Goal: Task Accomplishment & Management: Manage account settings

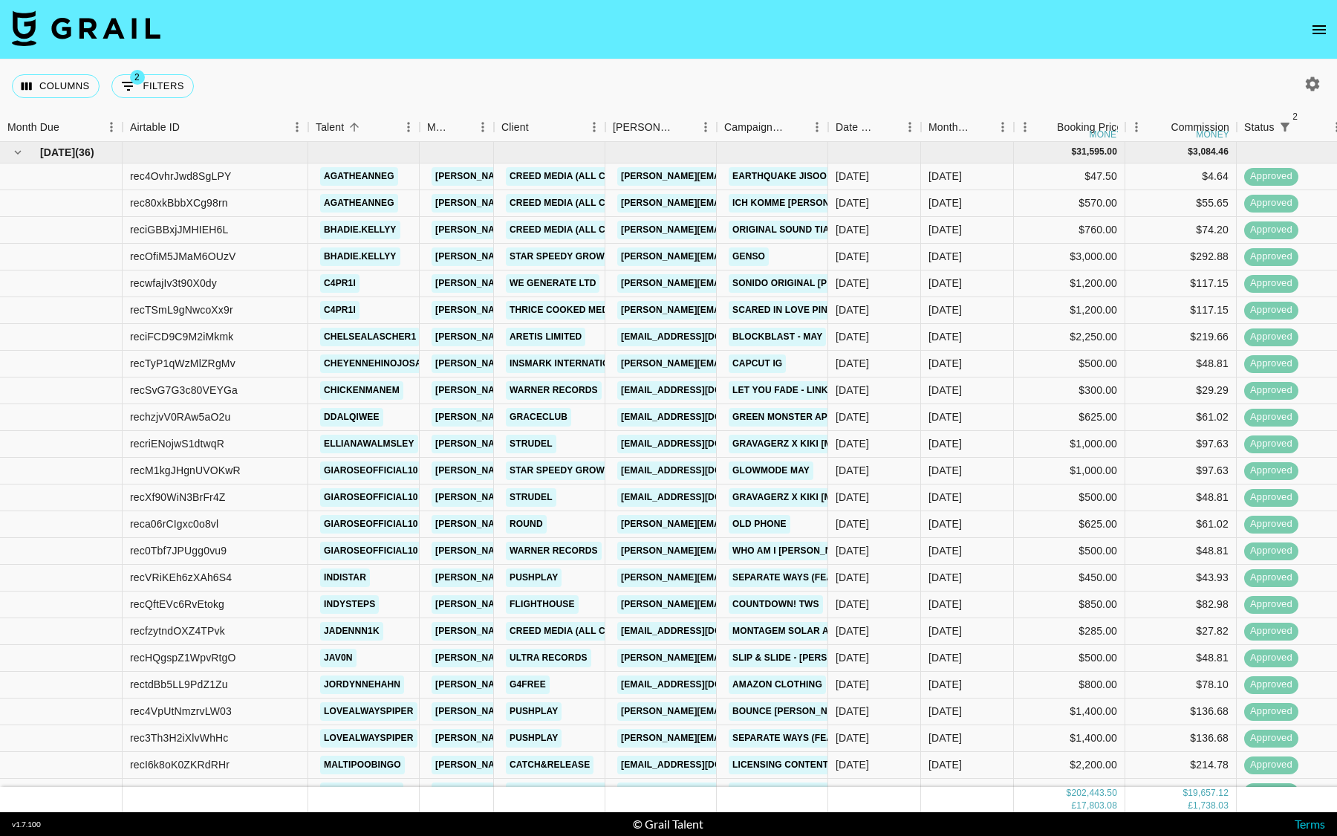
click at [1304, 85] on icon "button" at bounding box center [1312, 84] width 18 height 18
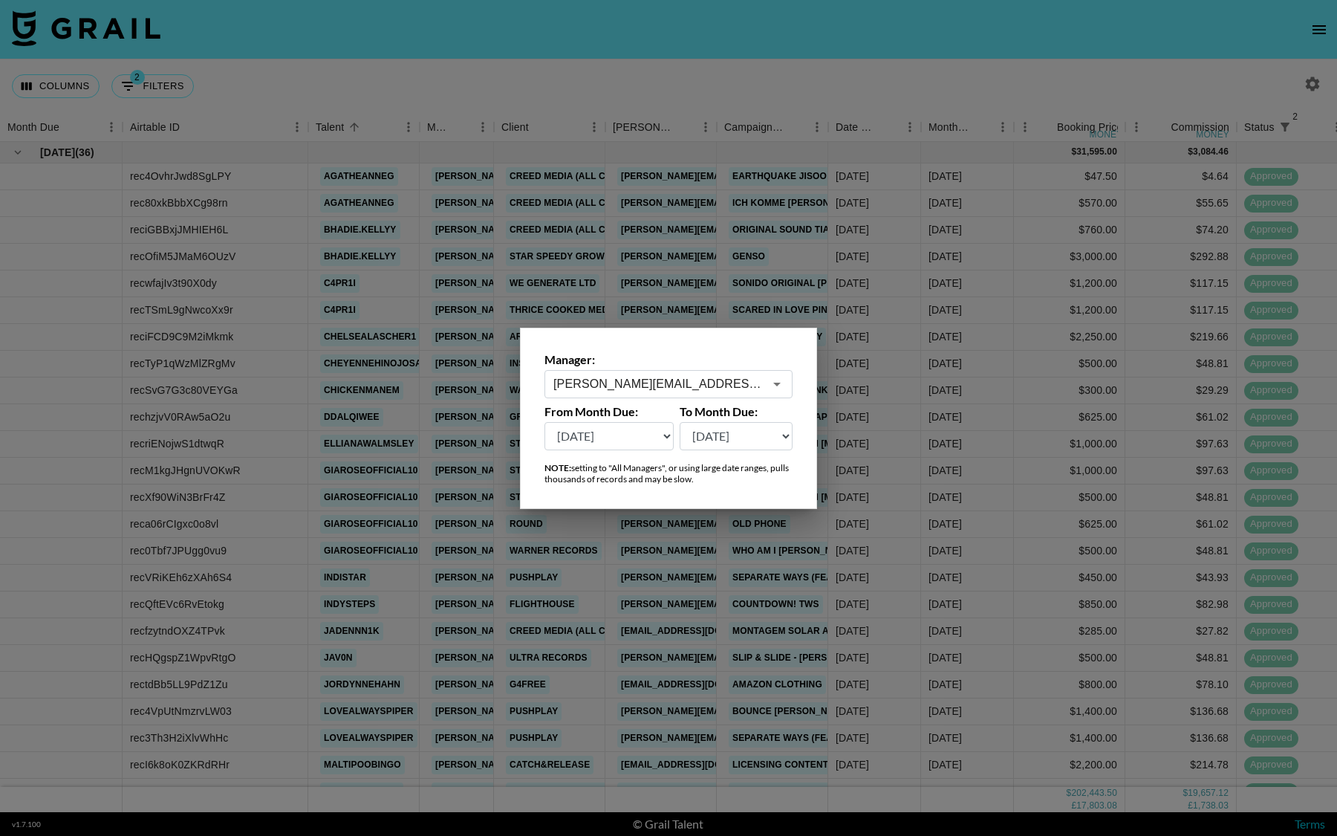
click at [613, 443] on select "[DATE] [DATE] '[DATE] May '[DATE] Mar '[DATE] Jan '[DATE] Nov '[DATE] Sep '[DAT…" at bounding box center [608, 436] width 129 height 28
select select "[DATE]"
click at [544, 422] on select "[DATE] [DATE] '[DATE] May '[DATE] Mar '[DATE] Jan '[DATE] Nov '[DATE] Sep '[DAT…" at bounding box center [608, 436] width 129 height 28
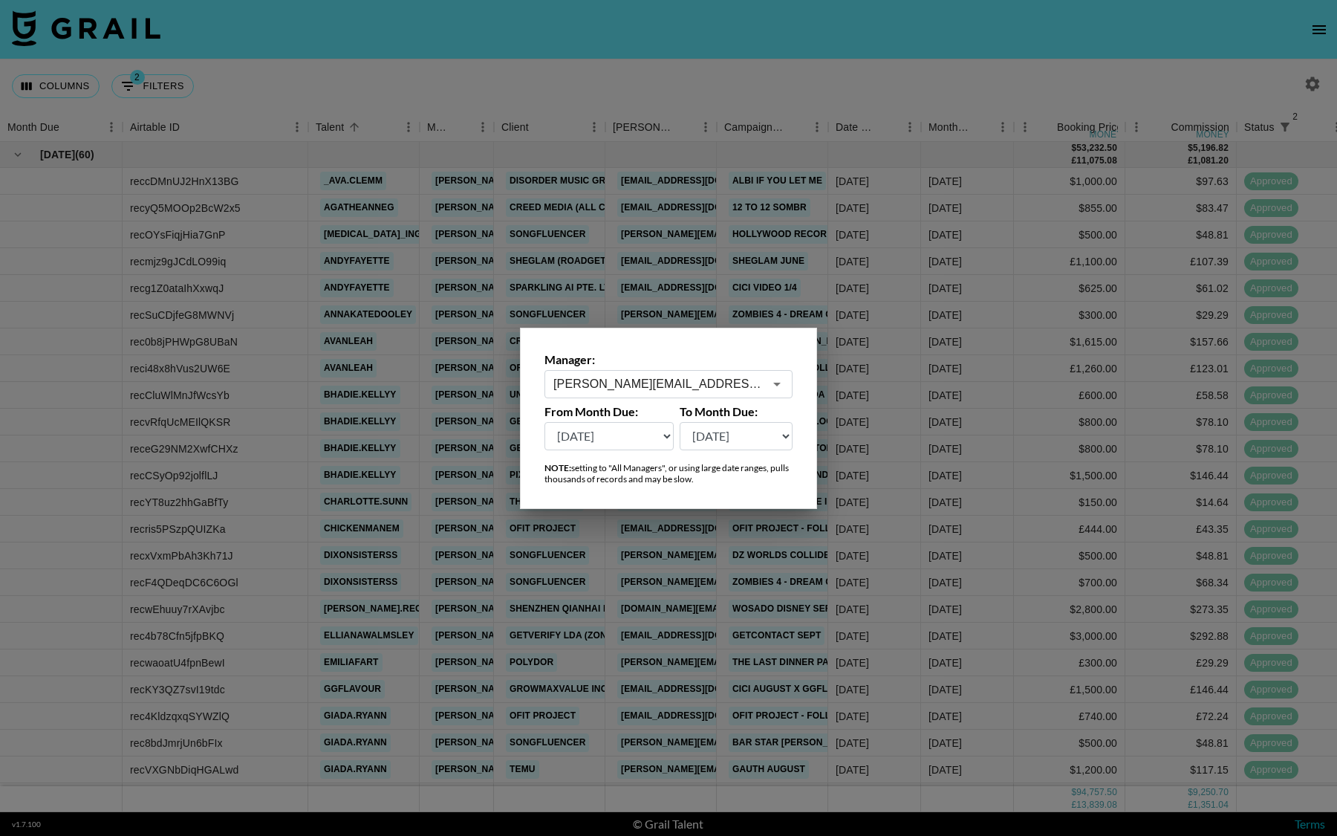
click at [619, 227] on div at bounding box center [668, 418] width 1337 height 836
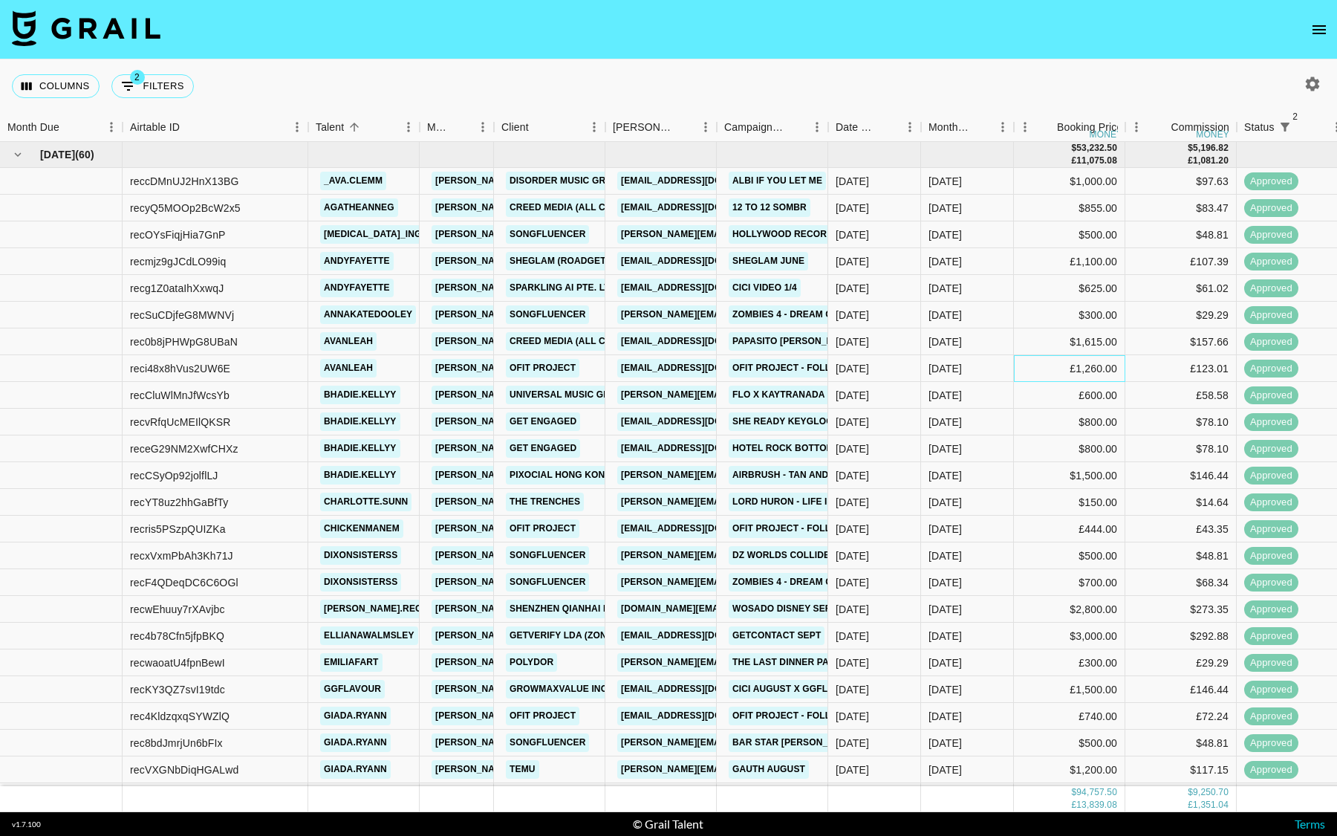
click at [1015, 362] on div "£1,260.00" at bounding box center [1069, 368] width 111 height 27
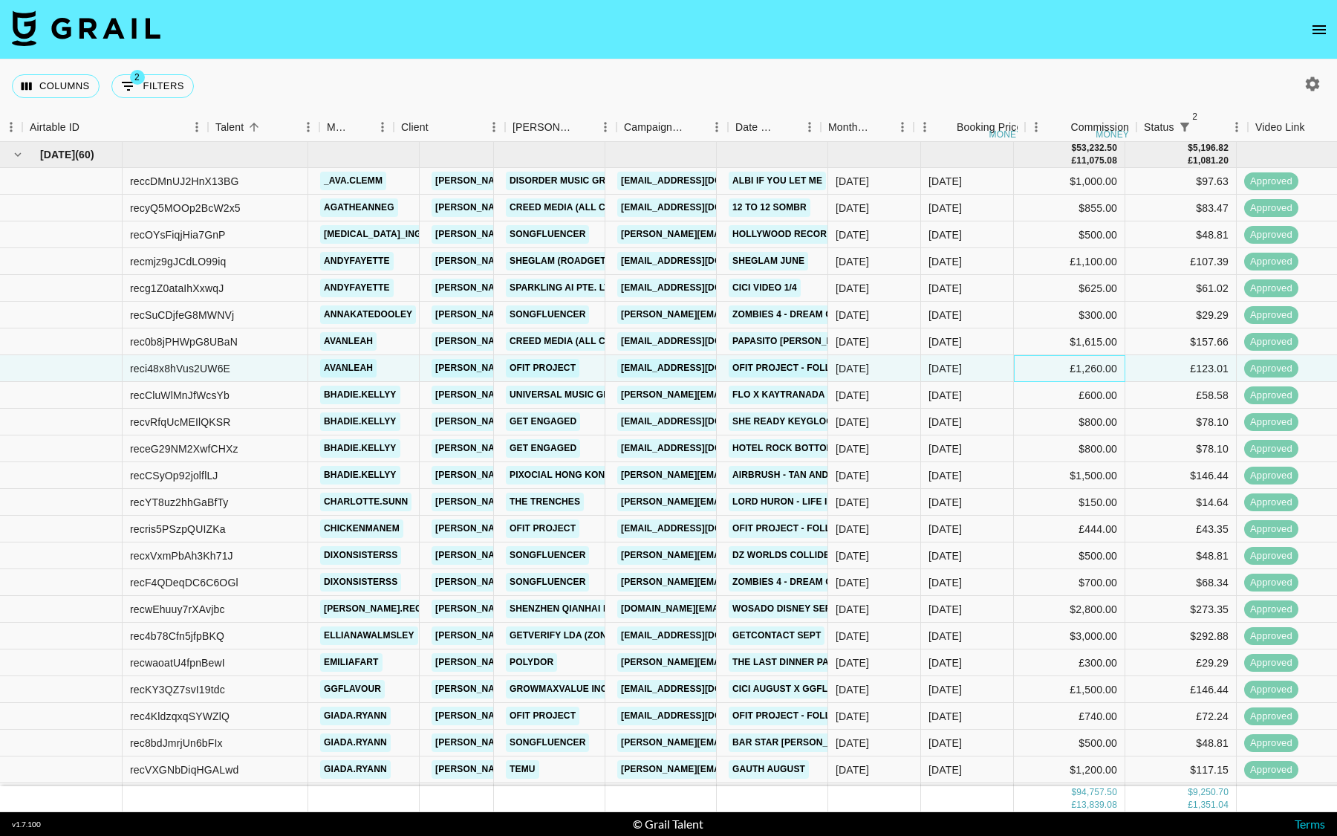
scroll to position [0, 1073]
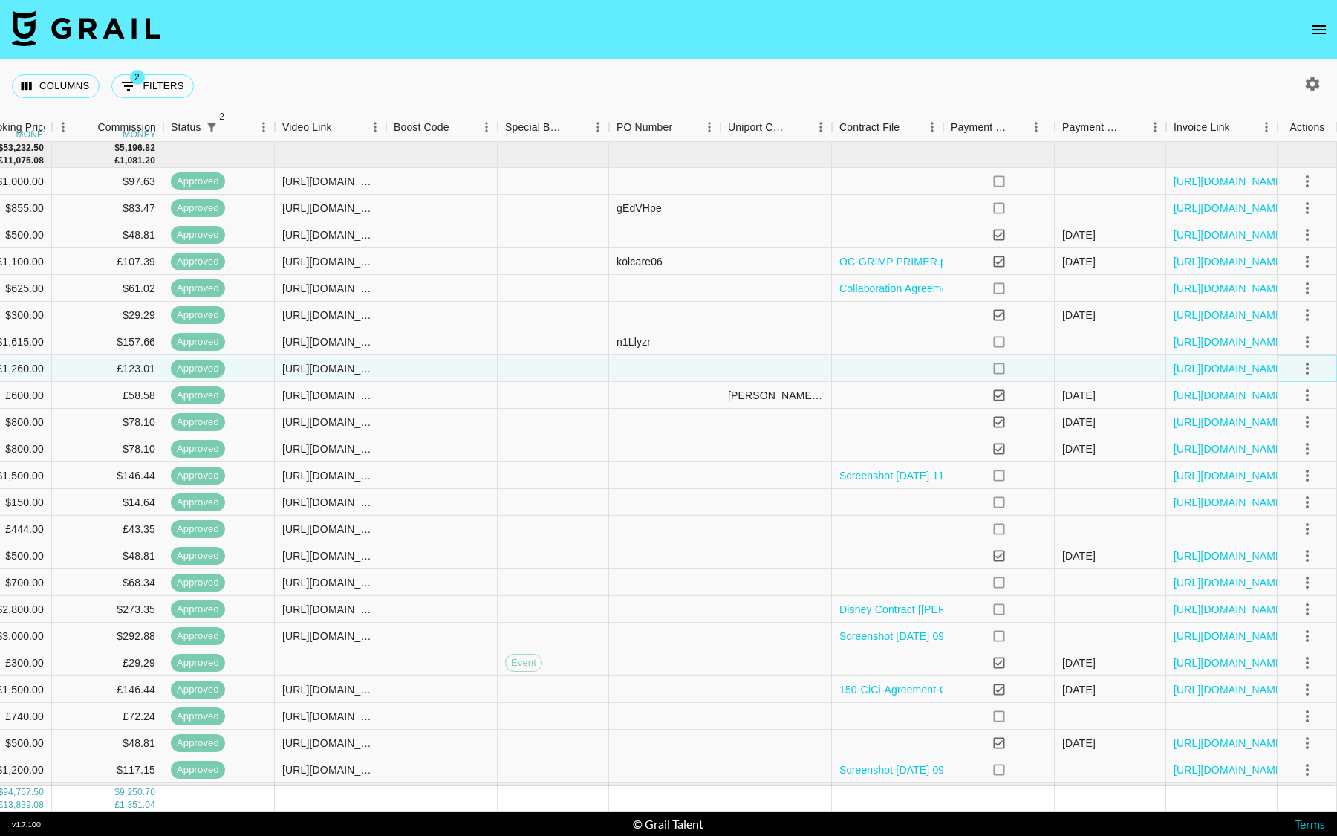
click at [1306, 371] on icon "select merge strategy" at bounding box center [1307, 368] width 3 height 12
click at [1295, 481] on li "Cancel" at bounding box center [1288, 480] width 97 height 27
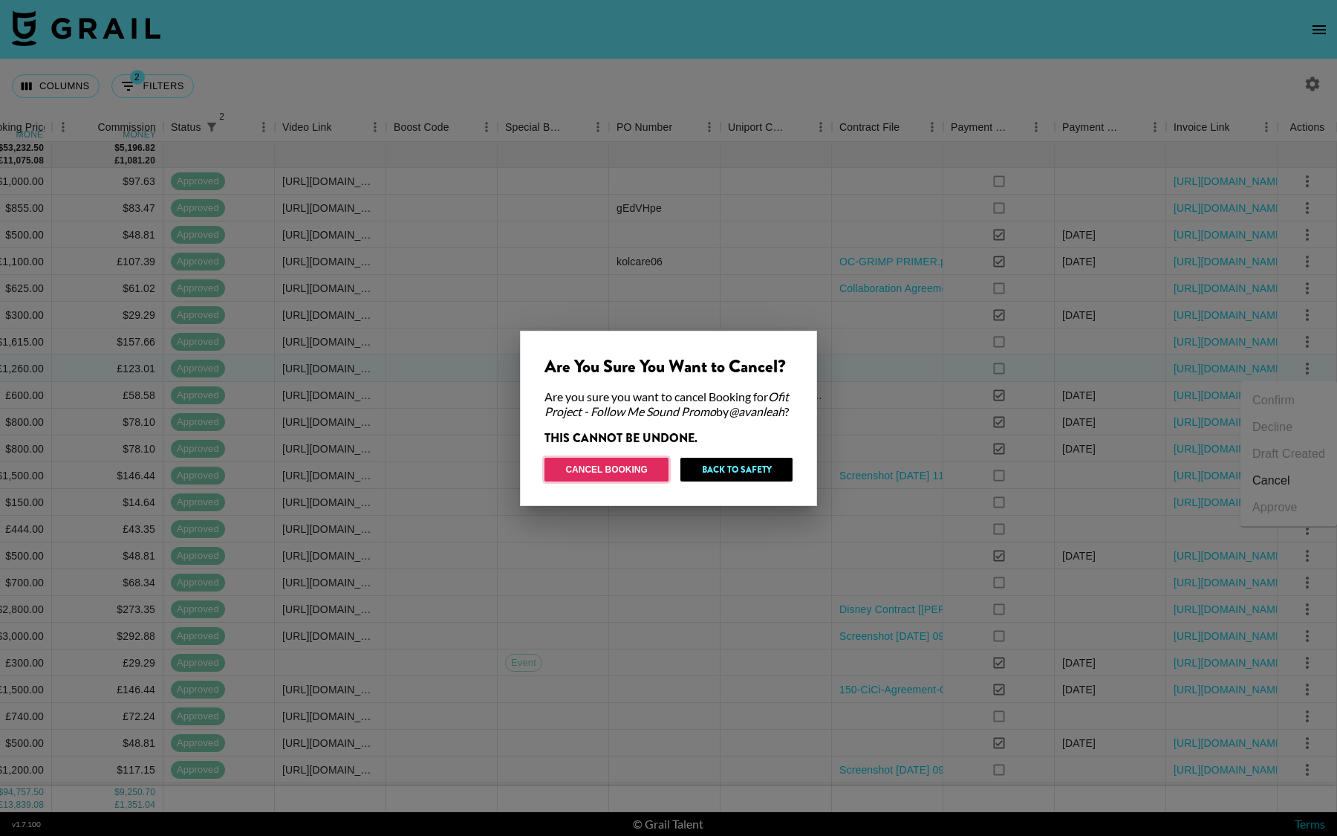
click at [611, 478] on button "Cancel Booking" at bounding box center [606, 470] width 124 height 24
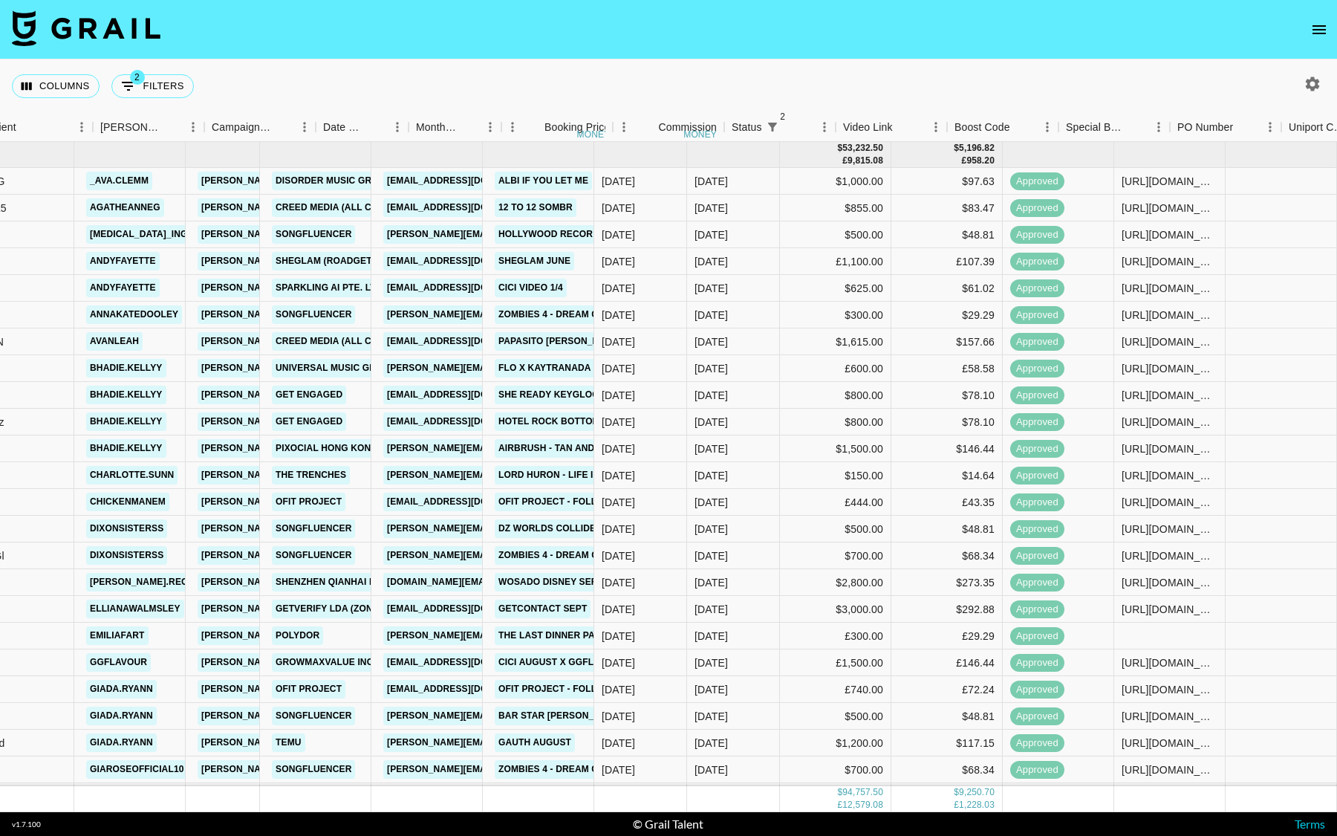
scroll to position [0, 0]
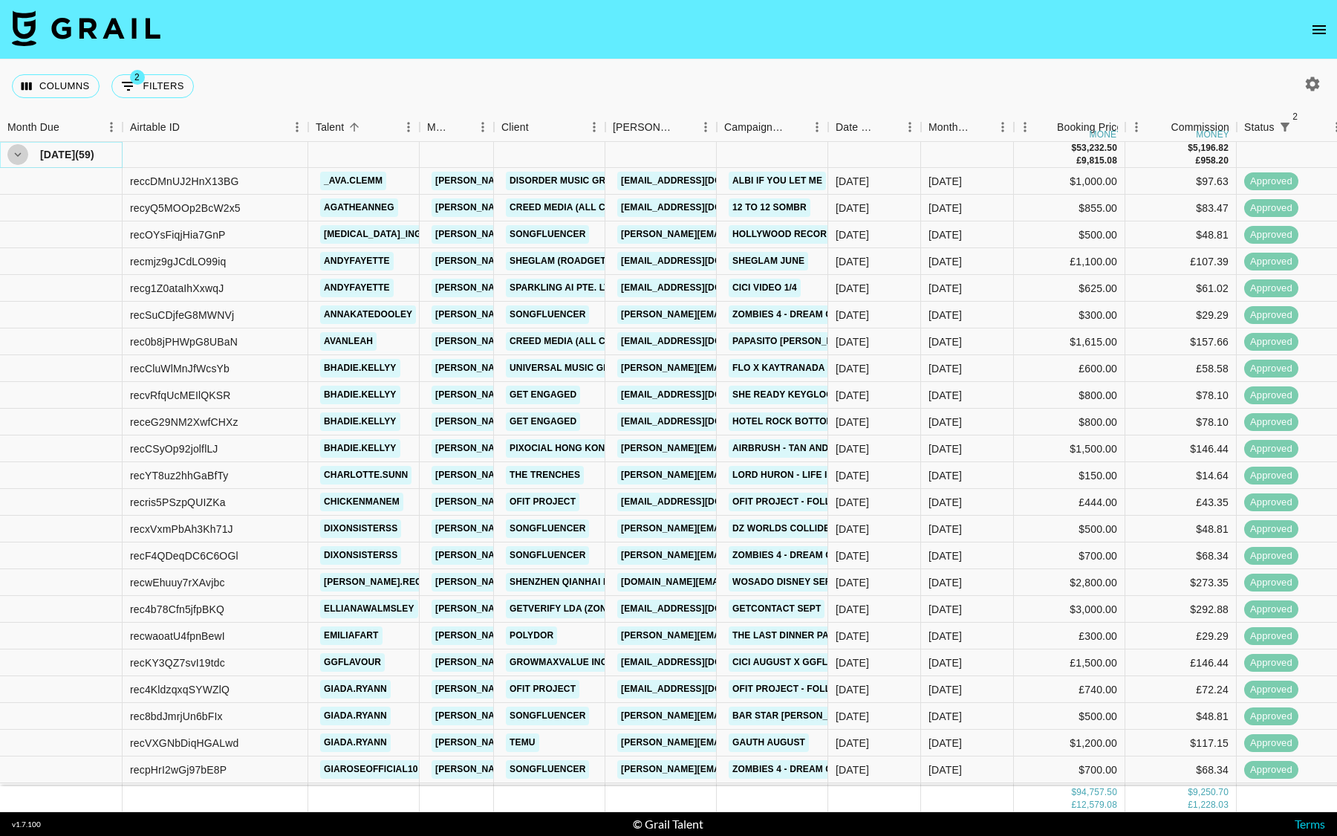
click at [15, 153] on icon "hide children" at bounding box center [18, 155] width 7 height 4
click at [14, 155] on icon "hide children" at bounding box center [17, 154] width 13 height 13
click at [15, 154] on icon "hide children" at bounding box center [17, 154] width 13 height 13
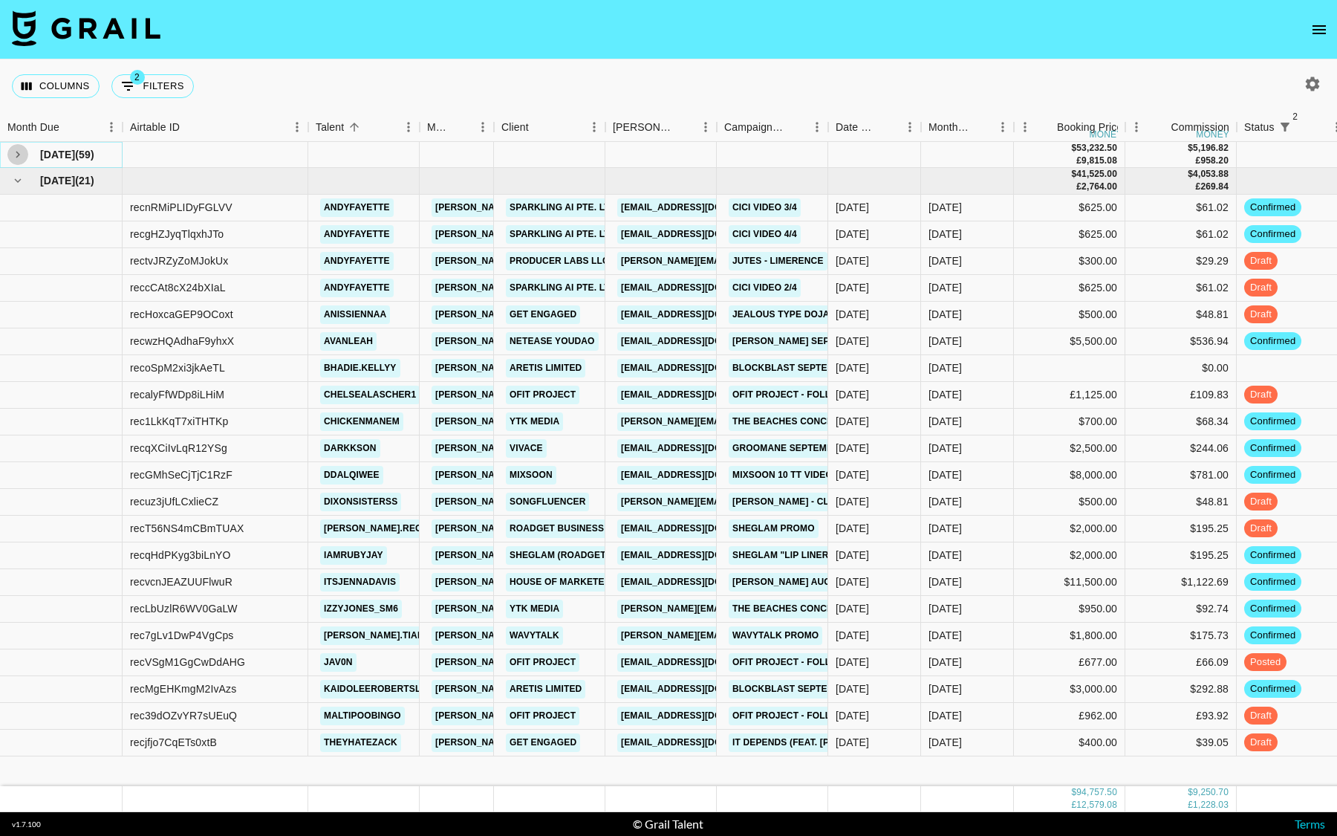
click at [15, 154] on icon "see children" at bounding box center [17, 154] width 13 height 13
